Goal: Navigation & Orientation: Find specific page/section

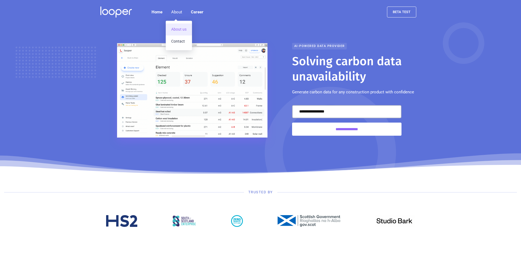
click at [178, 27] on link "About us" at bounding box center [179, 29] width 26 height 12
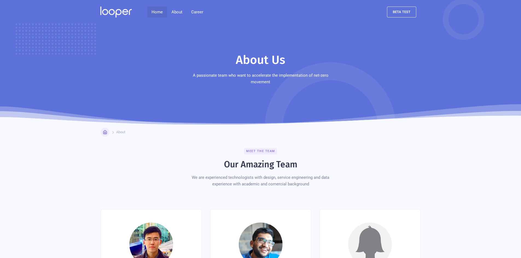
click at [156, 9] on link "Home" at bounding box center [157, 12] width 20 height 11
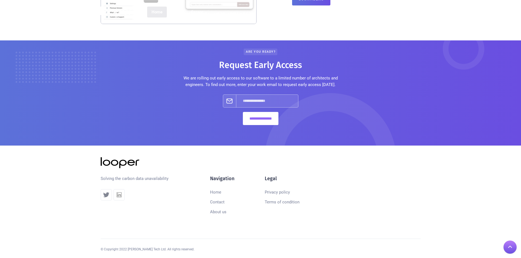
scroll to position [627, 0]
